Goal: Information Seeking & Learning: Learn about a topic

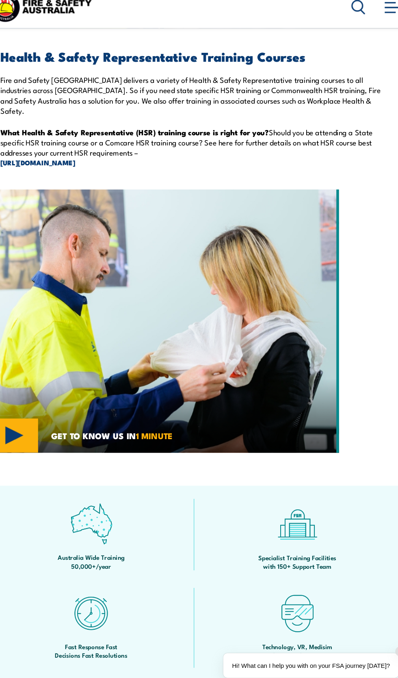
scroll to position [170, 0]
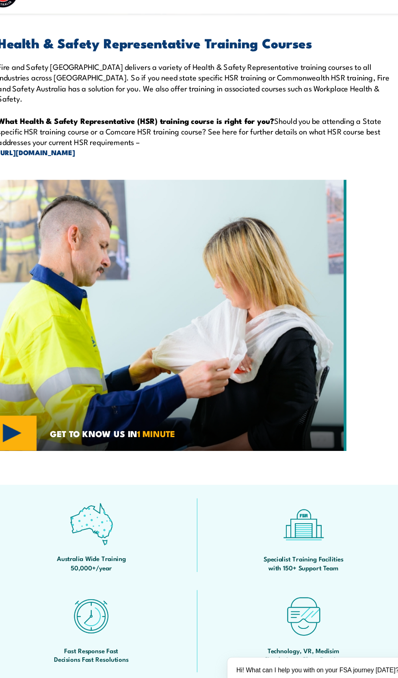
click at [215, 120] on p "Fire and Safety [GEOGRAPHIC_DATA] delivers a variety of Health & Safety Represe…" at bounding box center [199, 101] width 359 height 38
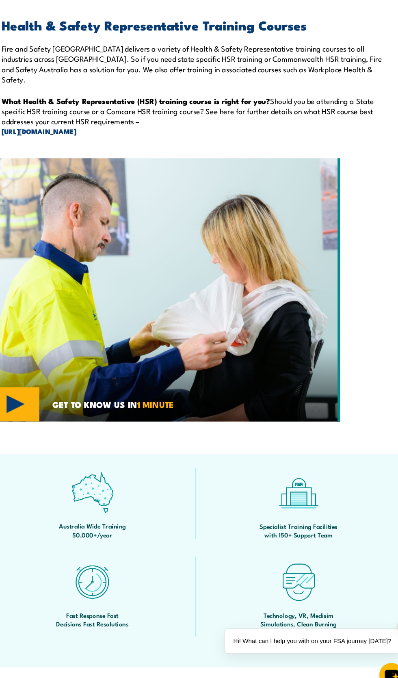
scroll to position [0, 0]
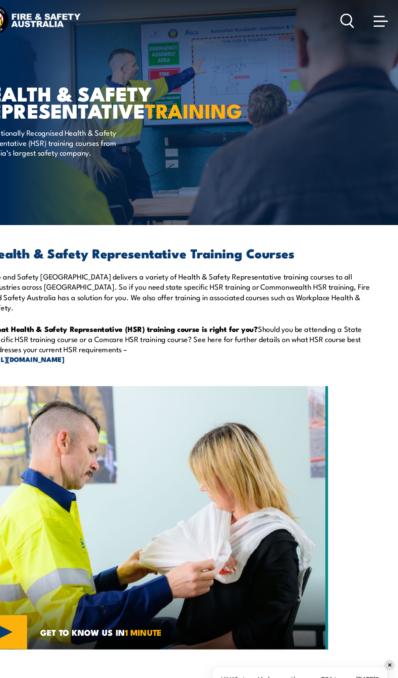
click at [164, 116] on strong "TRAINING" at bounding box center [209, 102] width 90 height 28
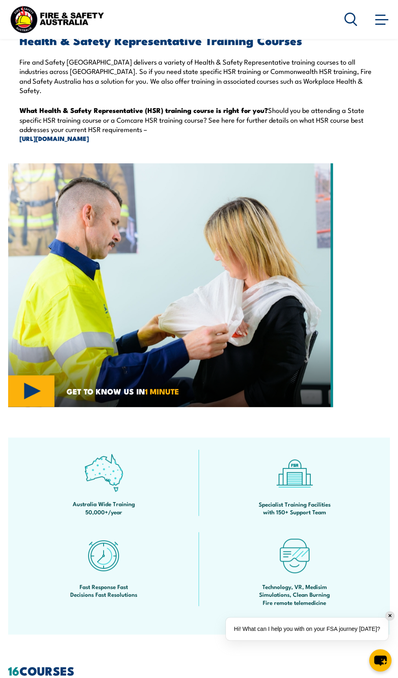
scroll to position [76, 0]
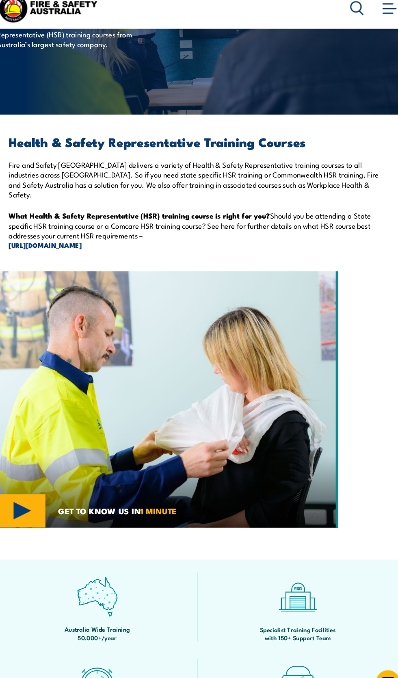
scroll to position [88, 0]
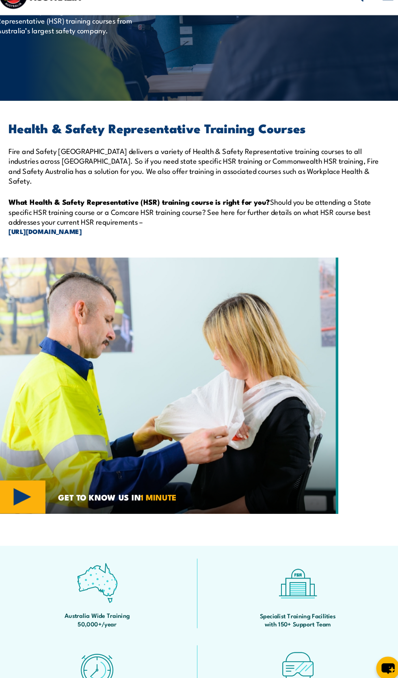
click at [98, 59] on p "Get Nationally Recognised Health & Safety Representative (HSR) training courses…" at bounding box center [82, 44] width 148 height 28
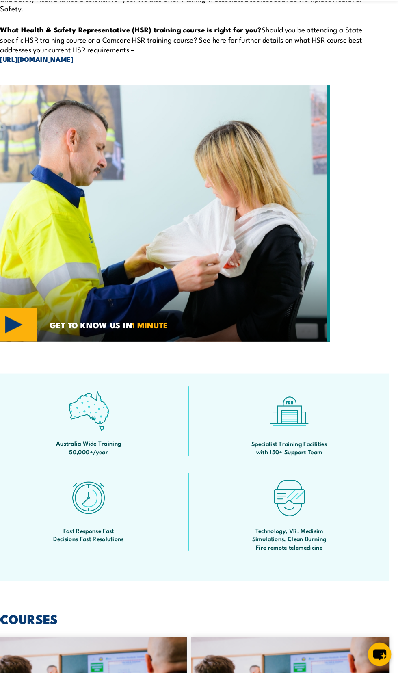
scroll to position [239, 0]
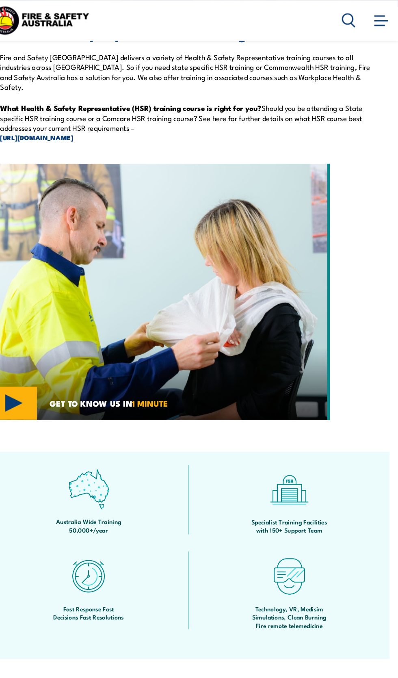
click at [174, 37] on h2 "Health & Safety Representative Training Courses" at bounding box center [199, 32] width 359 height 11
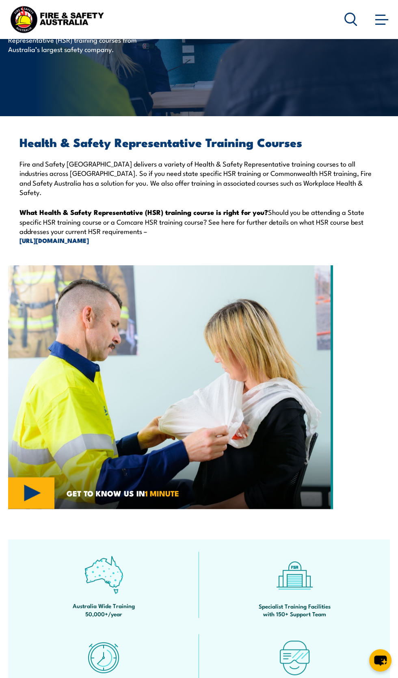
scroll to position [86, 0]
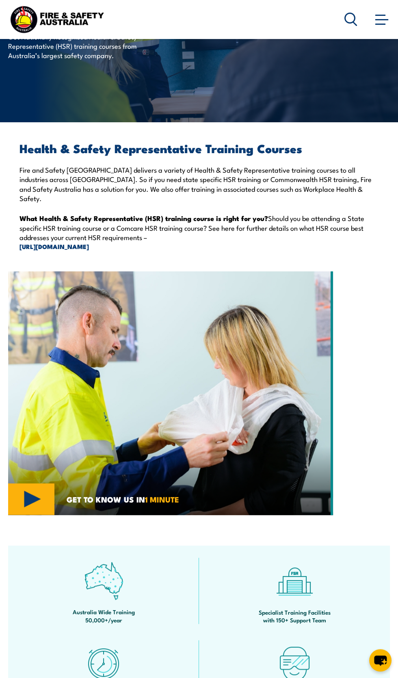
click at [207, 122] on div "Health & Safety Representative TRAINING Get Nationally Recognised Health & Safe…" at bounding box center [108, 18] width 201 height 209
click at [198, 153] on h2 "Health & Safety Representative Training Courses" at bounding box center [199, 148] width 359 height 11
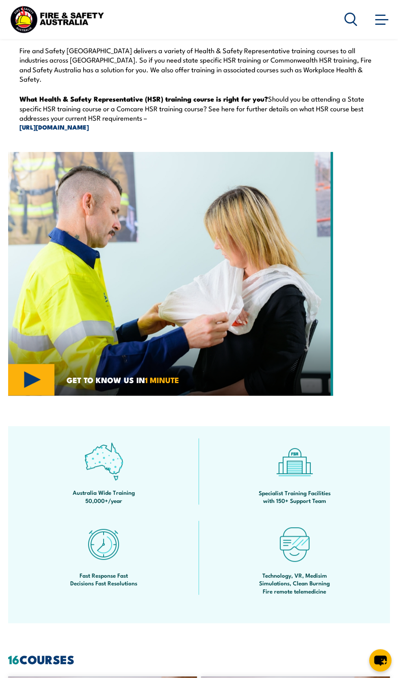
click at [288, 84] on p "Fire and Safety [GEOGRAPHIC_DATA] delivers a variety of Health & Safety Represe…" at bounding box center [199, 65] width 359 height 38
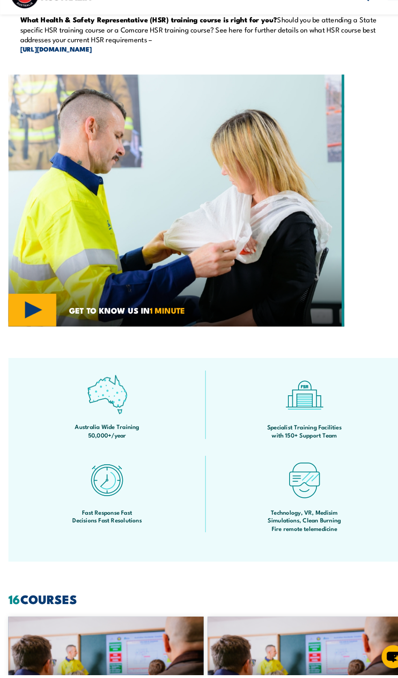
scroll to position [227, 0]
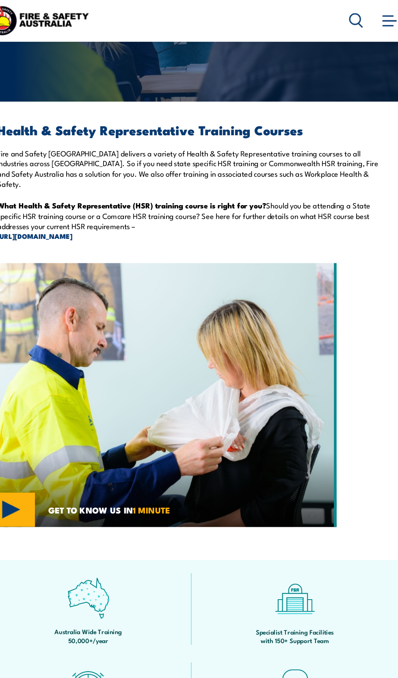
click at [184, 125] on h2 "Health & Safety Representative Training Courses" at bounding box center [199, 120] width 359 height 11
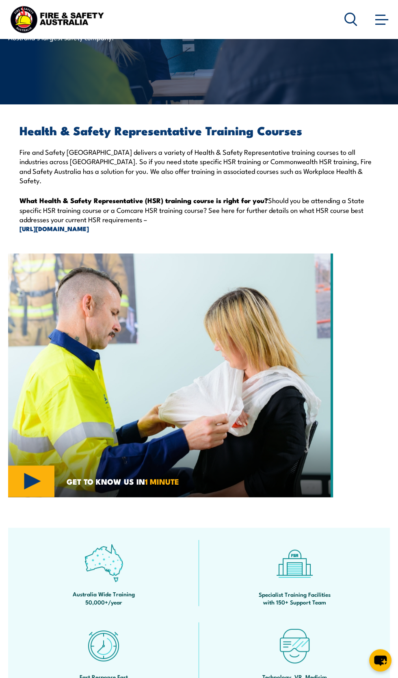
scroll to position [154, 0]
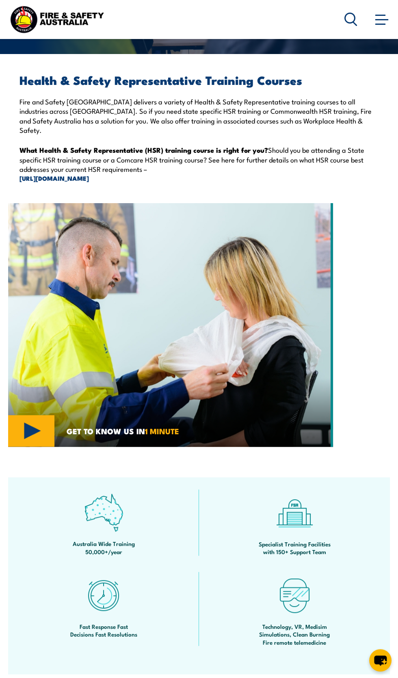
click at [143, 155] on strong "What Health & Safety Representative (HSR) training course is right for you?" at bounding box center [144, 150] width 249 height 11
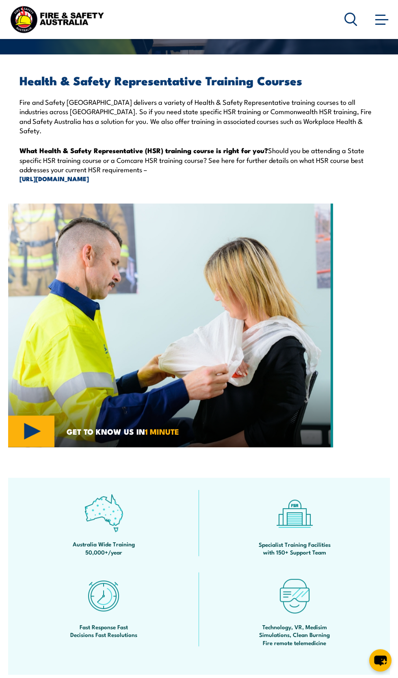
click at [115, 85] on h2 "Health & Safety Representative Training Courses" at bounding box center [199, 80] width 359 height 11
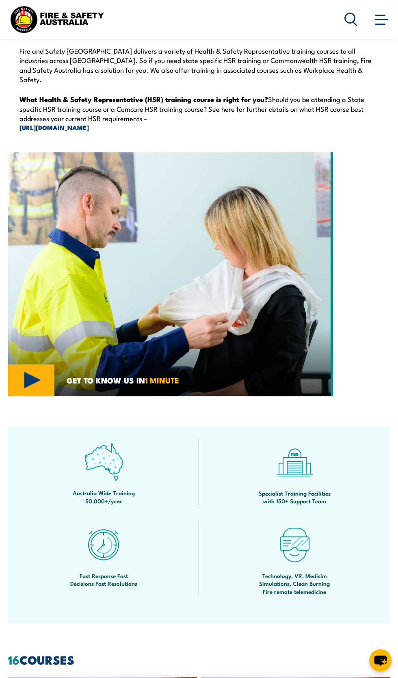
click at [302, 84] on p "Fire and Safety [GEOGRAPHIC_DATA] delivers a variety of Health & Safety Represe…" at bounding box center [199, 65] width 359 height 38
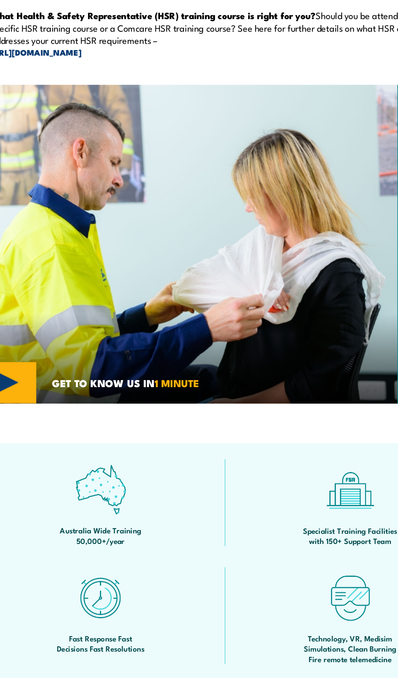
scroll to position [208, 0]
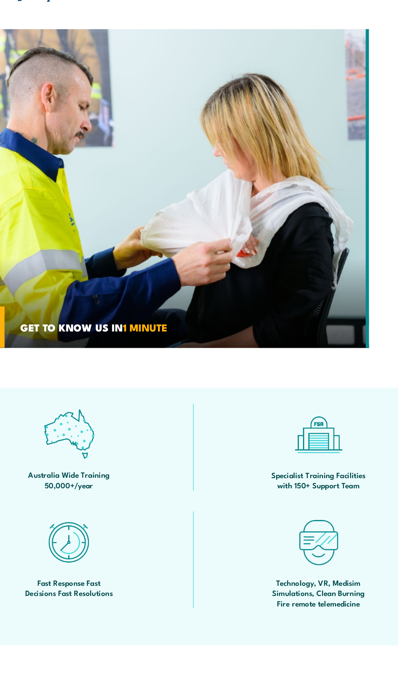
click at [210, 81] on p "Fire and Safety [GEOGRAPHIC_DATA] delivers a variety of Health & Safety Represe…" at bounding box center [199, 62] width 359 height 38
click at [226, 102] on strong "What Health & Safety Representative (HSR) training course is right for you?" at bounding box center [144, 96] width 249 height 11
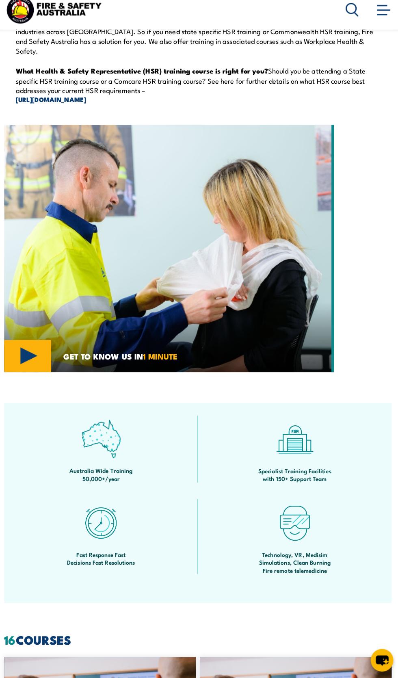
scroll to position [231, 0]
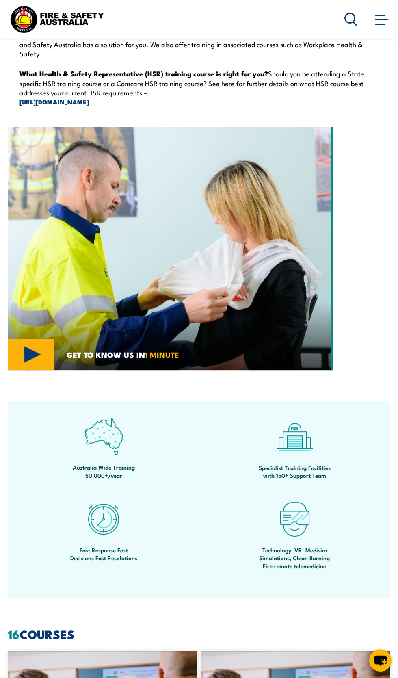
click at [97, 9] on h2 "Health & Safety Representative Training Courses" at bounding box center [199, 3] width 359 height 11
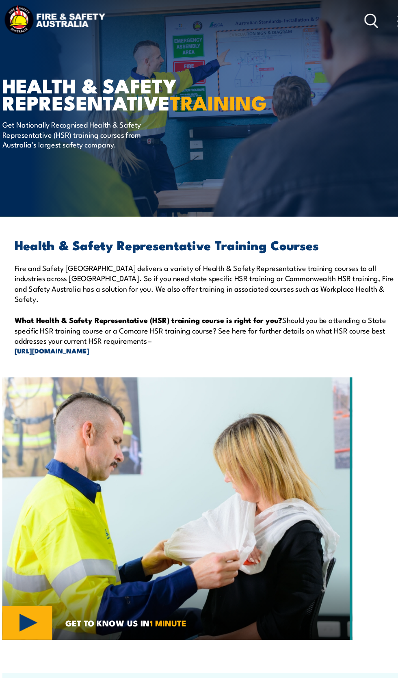
scroll to position [0, 0]
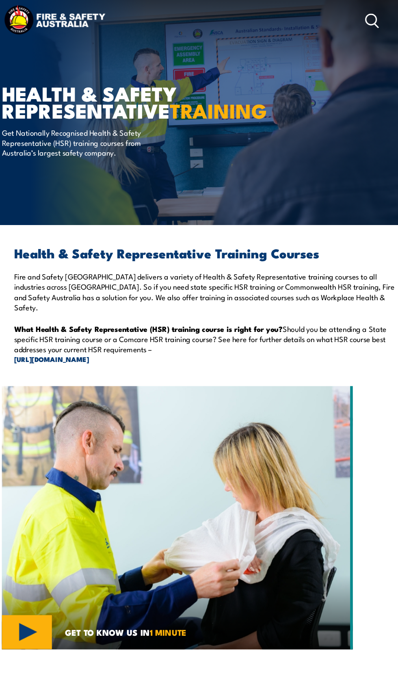
click at [184, 209] on div "Health & Safety Representative TRAINING Get Nationally Recognised Health & Safe…" at bounding box center [108, 104] width 201 height 209
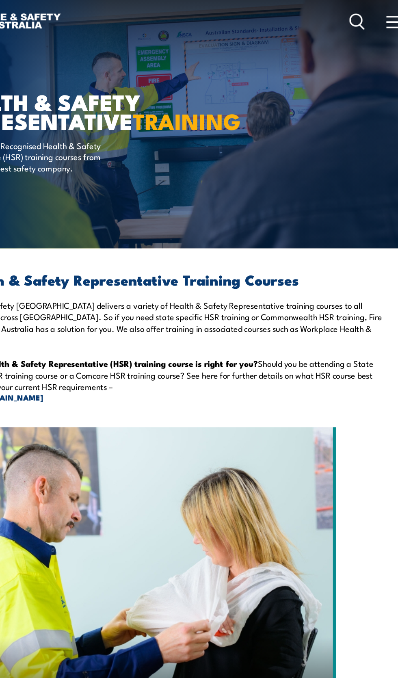
click at [169, 209] on div "Health & Safety Representative TRAINING Get Nationally Recognised Health & Safe…" at bounding box center [108, 104] width 201 height 209
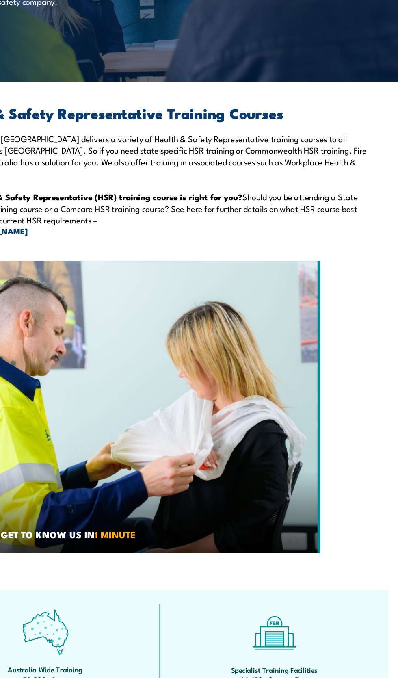
scroll to position [57, 0]
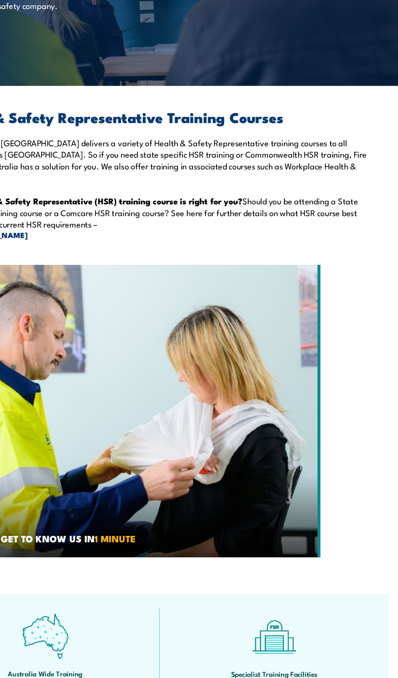
scroll to position [57, 0]
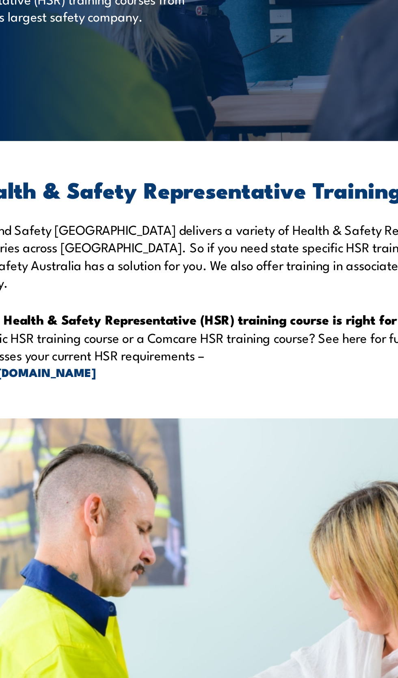
scroll to position [60, 0]
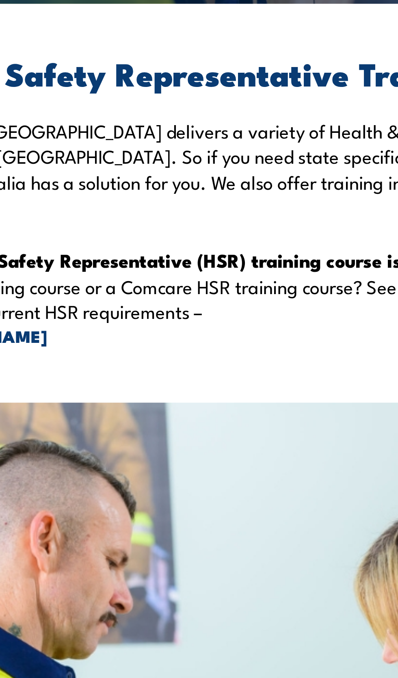
click at [123, 87] on p "Get Nationally Recognised Health & Safety Representative (HSR) training courses…" at bounding box center [82, 72] width 148 height 28
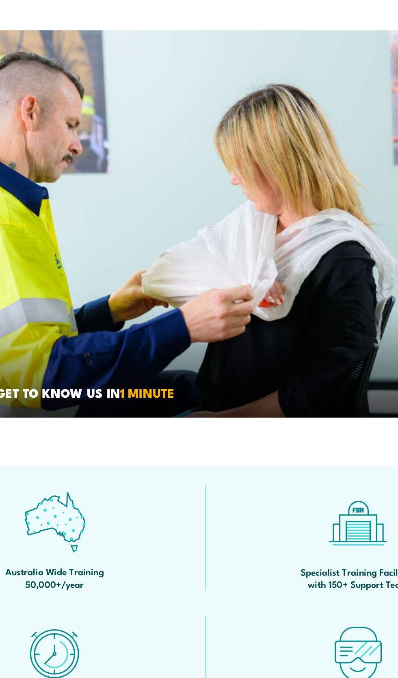
scroll to position [289, 0]
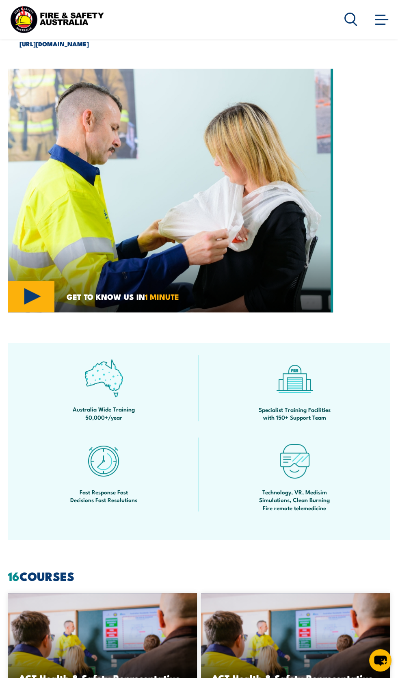
click at [222, 48] on link "[URL][DOMAIN_NAME]" at bounding box center [199, 43] width 359 height 9
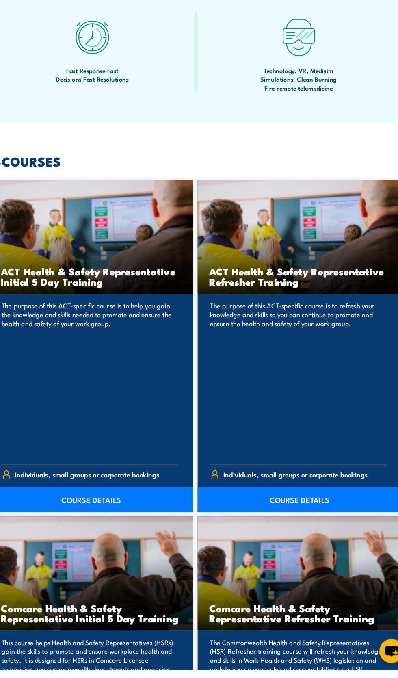
scroll to position [756, 0]
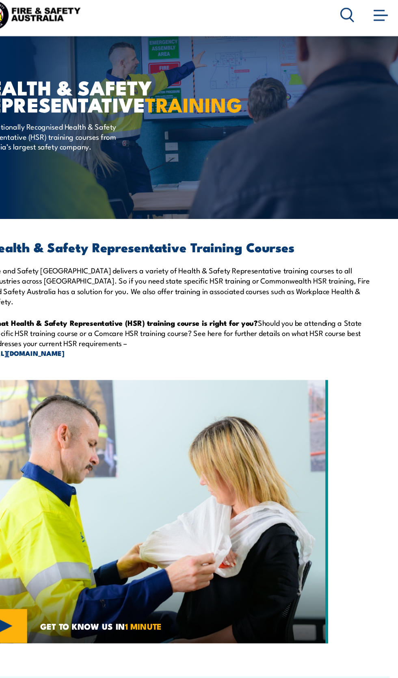
scroll to position [412, 0]
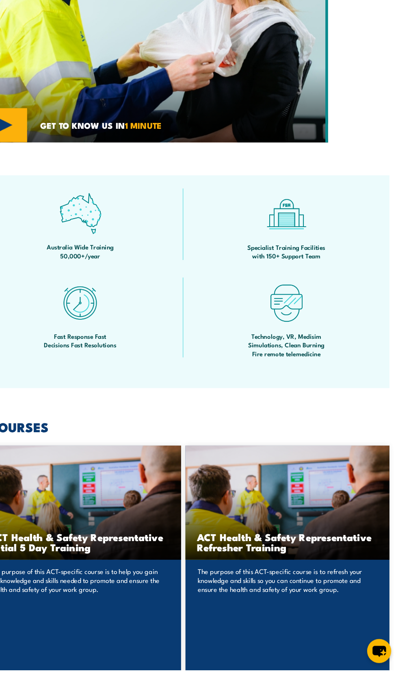
click at [149, 417] on article "Australia Wide Training 50,000+/year Specialist Training Facilities with 150+ S…" at bounding box center [199, 319] width 382 height 198
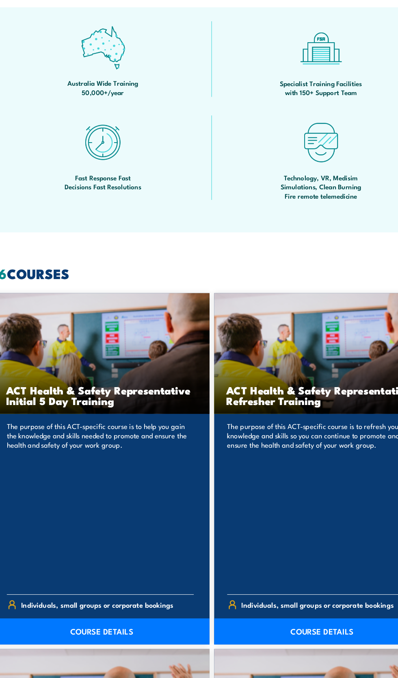
scroll to position [554, 0]
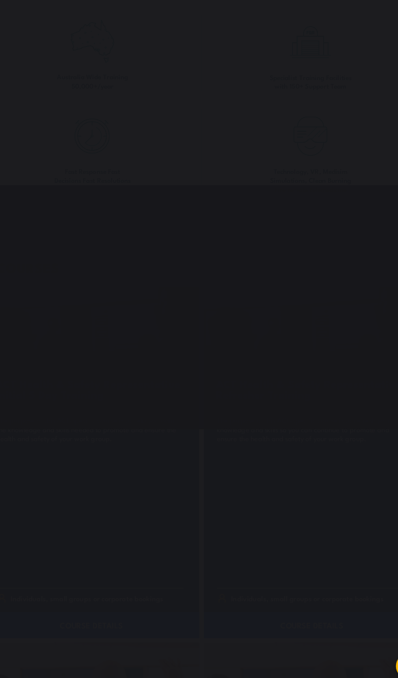
click at [115, 556] on div "You can close this modal content with the ESC key" at bounding box center [199, 339] width 398 height 678
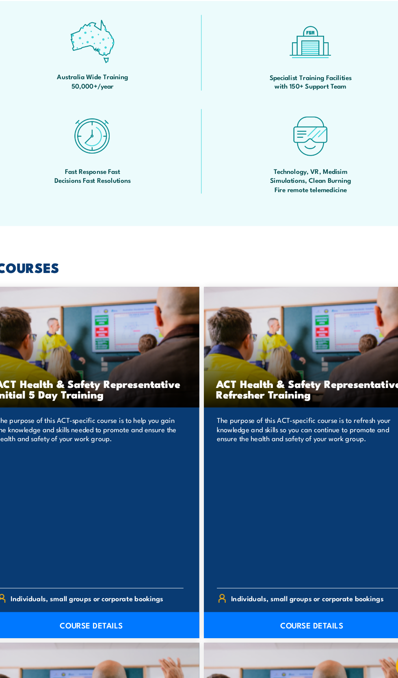
click at [208, 156] on div "Specialist Training Facilities with 150+ Support Team" at bounding box center [294, 123] width 191 height 66
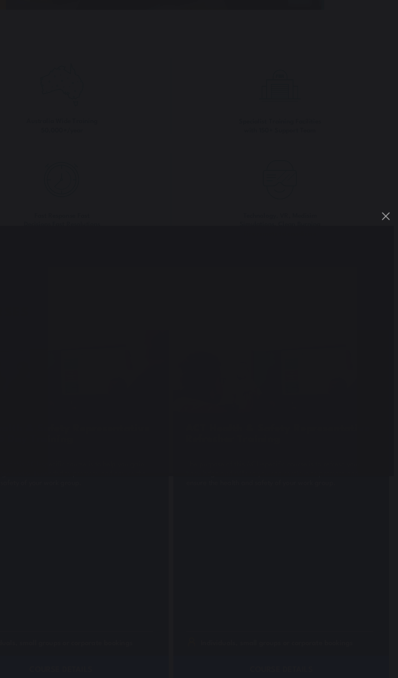
click at [215, 476] on div "You can close this modal content with the ESC key" at bounding box center [199, 339] width 398 height 678
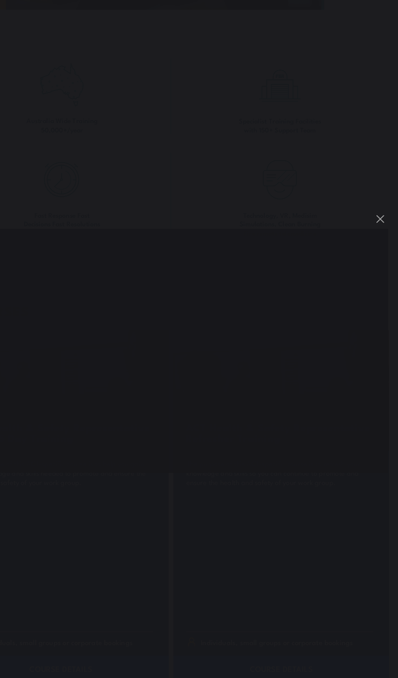
click at [147, 467] on div "You can close this modal content with the ESC key" at bounding box center [199, 339] width 398 height 678
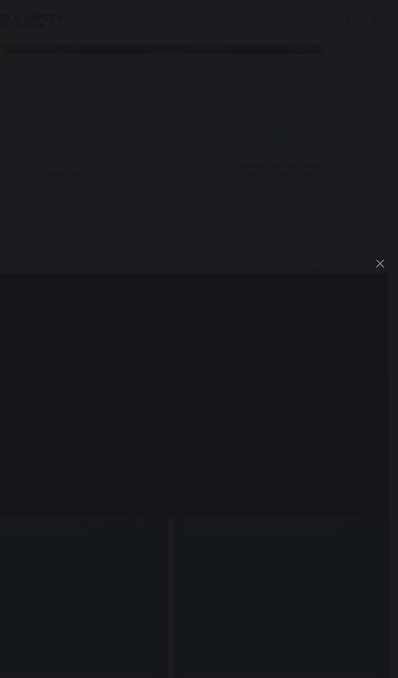
click at [307, 146] on div "You can close this modal content with the ESC key" at bounding box center [199, 339] width 398 height 678
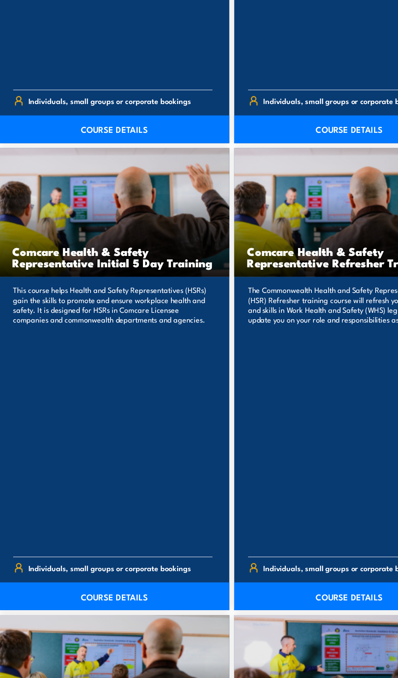
scroll to position [969, 0]
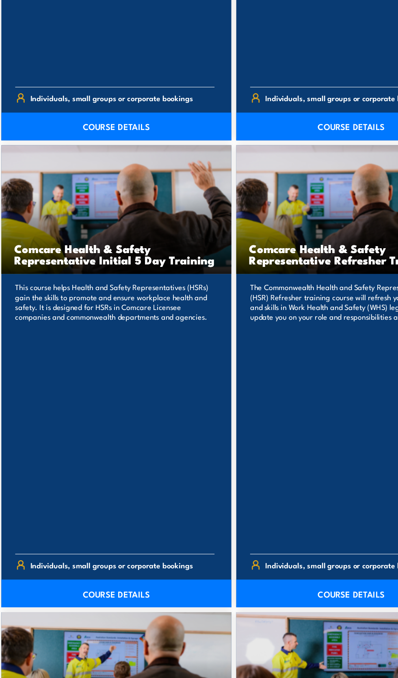
click at [82, 324] on h3 "Comcare Health & Safety Representative Initial 5 Day Training" at bounding box center [103, 315] width 168 height 19
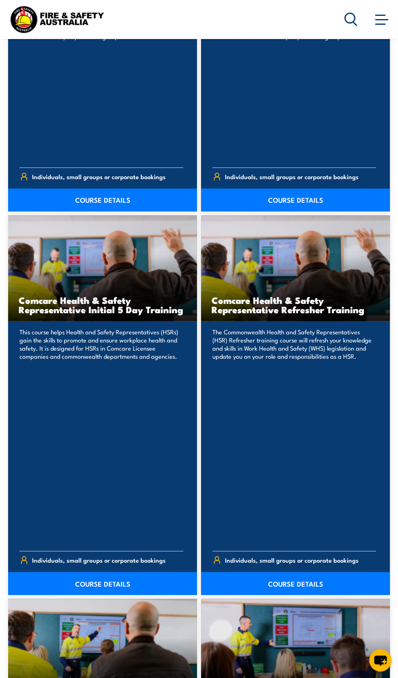
scroll to position [996, 0]
